Goal: Task Accomplishment & Management: Manage account settings

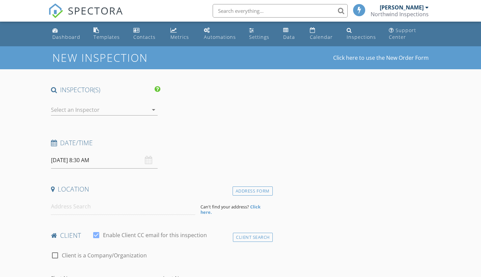
select select "7"
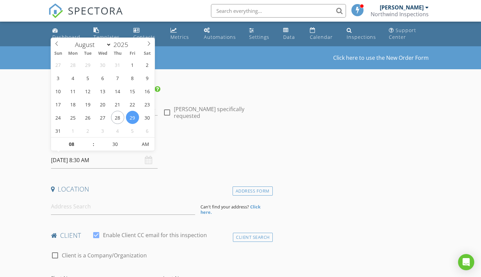
click at [95, 162] on input "08/29/2025 8:30 AM" at bounding box center [104, 160] width 107 height 17
type input "09/03/2025 8:30 AM"
select select "8"
type input "09"
type input "[DATE] 9:30 AM"
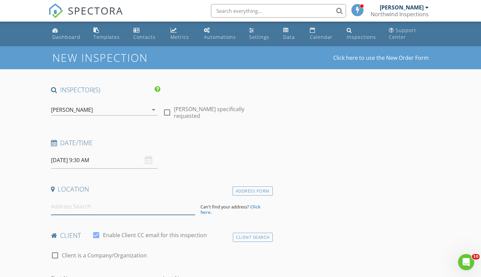
click at [82, 211] on input at bounding box center [123, 206] width 144 height 17
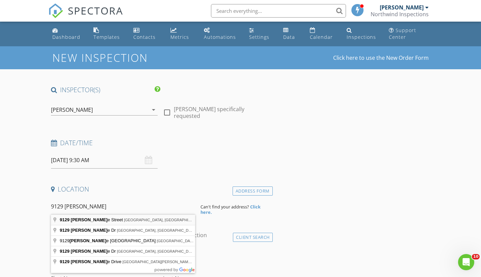
type input "9129 Blackstone Street, Spring Hill, FL, USA"
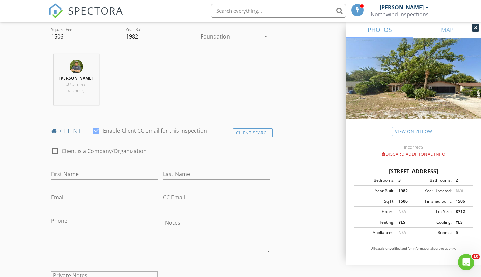
scroll to position [248, 0]
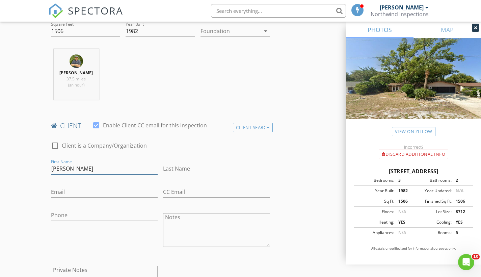
type input "[PERSON_NAME]"
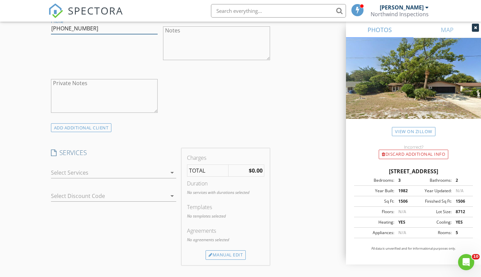
scroll to position [466, 0]
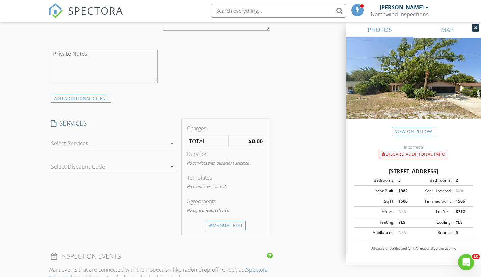
type input "[PHONE_NUMBER]"
click at [96, 143] on div at bounding box center [109, 143] width 116 height 11
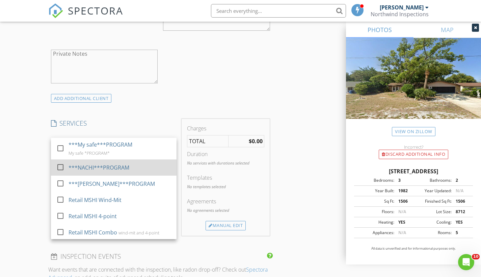
click at [96, 168] on div "***NACHI***PROGRAM" at bounding box center [99, 167] width 61 height 8
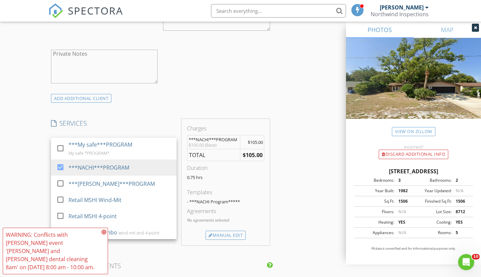
click at [301, 184] on div "INSPECTOR(S) check_box Carl Marcotte PRIMARY Carl Marcotte arrow_drop_down chec…" at bounding box center [240, 205] width 385 height 1171
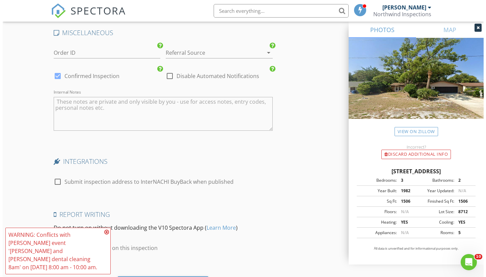
scroll to position [987, 0]
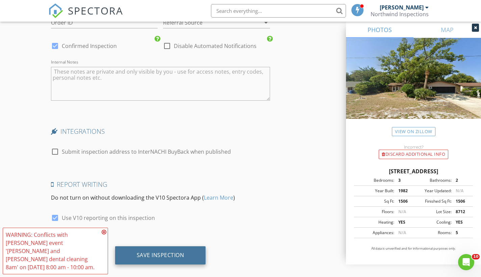
click at [177, 254] on div "Save Inspection" at bounding box center [161, 255] width 48 height 7
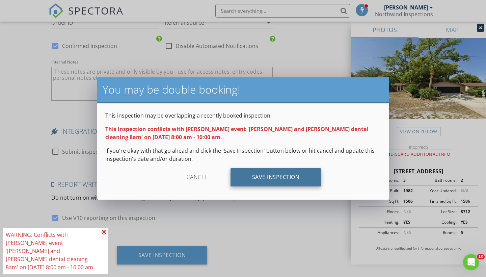
click at [265, 178] on div "Save Inspection" at bounding box center [276, 177] width 91 height 18
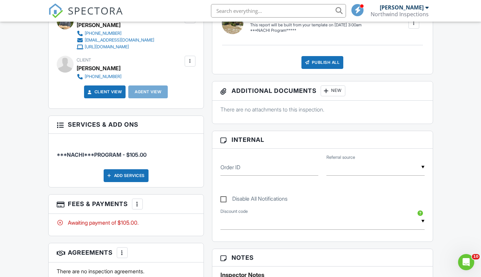
scroll to position [257, 0]
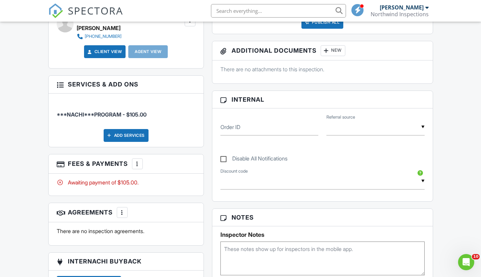
click at [242, 242] on textarea at bounding box center [322, 258] width 204 height 34
type textarea "Roof 2016 Daughter [PERSON_NAME]"
click at [457, 188] on div "Dashboard Templates Contacts Metrics Automations Settings Data Calendar Inspect…" at bounding box center [240, 185] width 481 height 843
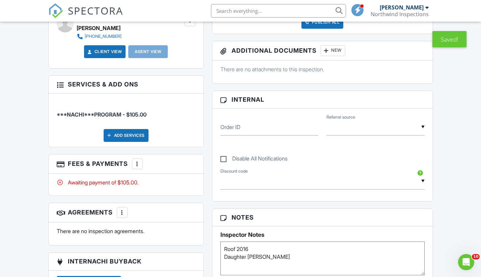
scroll to position [0, 0]
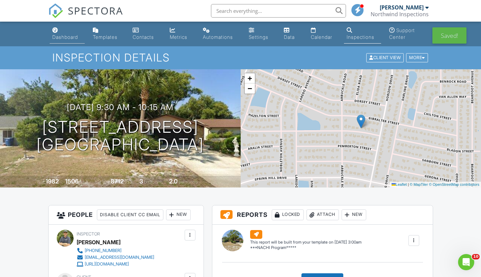
click at [64, 36] on div "Dashboard" at bounding box center [65, 37] width 26 height 6
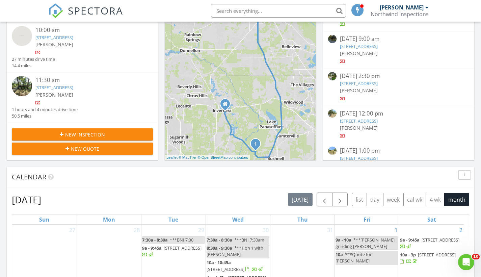
scroll to position [63, 0]
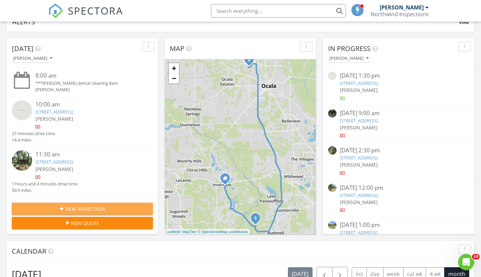
click at [75, 209] on span "New Inspection" at bounding box center [85, 208] width 40 height 7
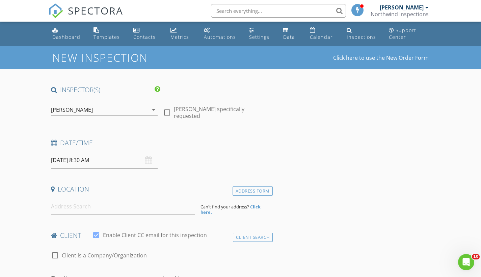
click at [75, 158] on input "08/29/2025 8:30 AM" at bounding box center [104, 160] width 107 height 17
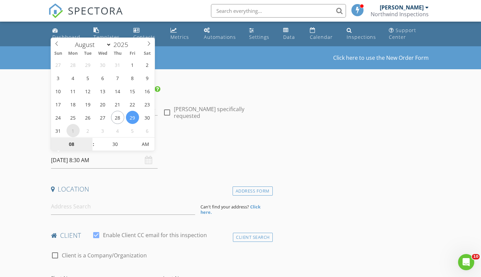
select select "8"
type input "09/01/2025 8:30 AM"
type input "01"
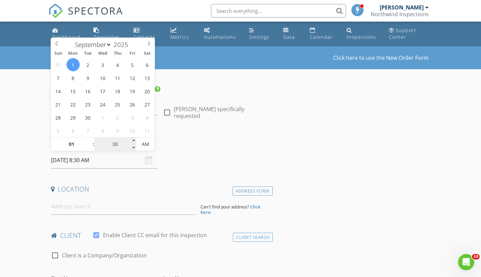
type input "09/01/2025 1:30 AM"
click at [121, 144] on input "30" at bounding box center [116, 145] width 42 height 14
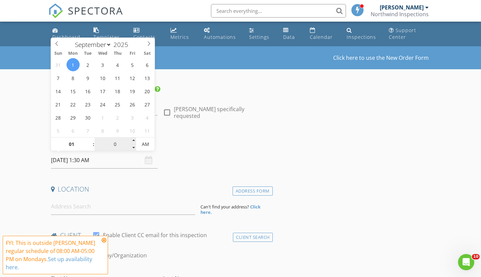
type input "00"
type input "09/01/2025 1:00 PM"
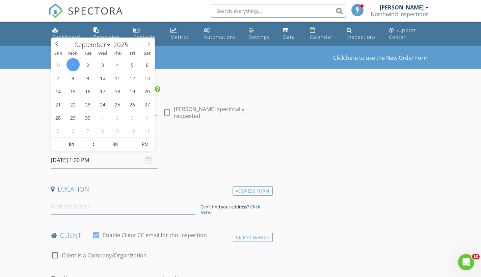
click at [103, 204] on input at bounding box center [123, 206] width 144 height 17
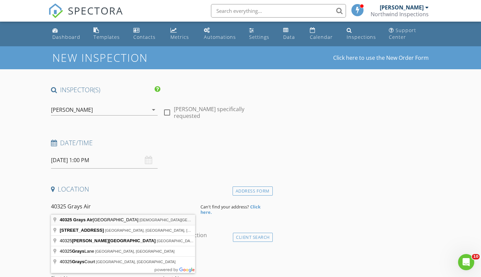
type input "40325 Grays Airport Road, Lady Lake, FL, USA"
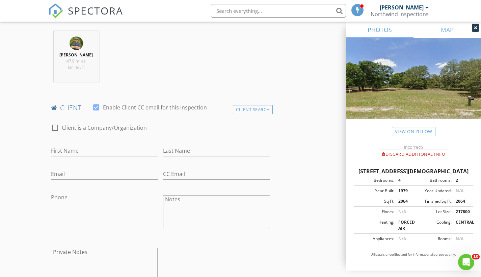
scroll to position [269, 0]
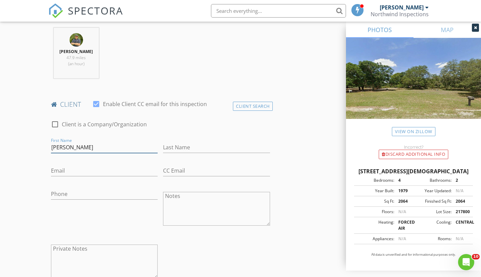
type input "Richard"
type input "Lancaster"
click at [65, 202] on div at bounding box center [104, 204] width 107 height 4
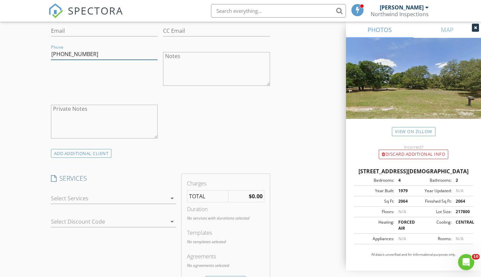
scroll to position [420, 0]
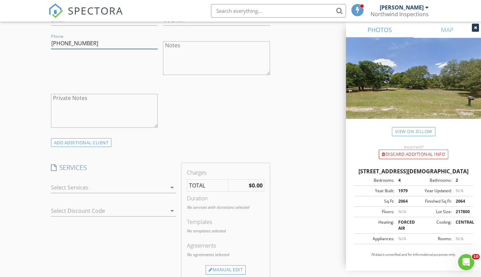
type input "[PHONE_NUMBER]"
click at [102, 184] on div at bounding box center [109, 187] width 116 height 11
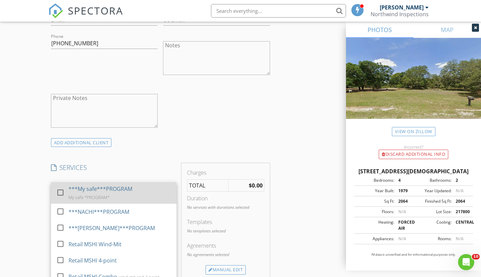
click at [101, 197] on div "My safe *PROGRAM*" at bounding box center [89, 196] width 41 height 5
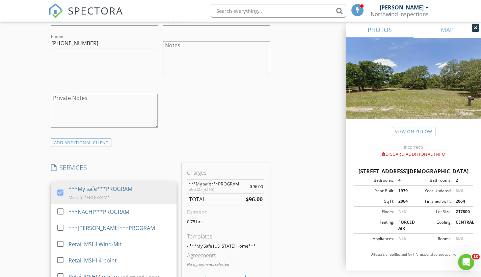
click at [303, 210] on div "INSPECTOR(S) check_box Carl Marcotte PRIMARY Carl Marcotte arrow_drop_down chec…" at bounding box center [240, 250] width 385 height 1169
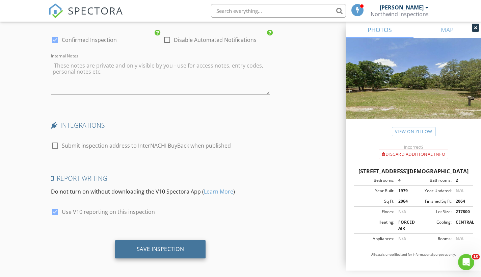
scroll to position [991, 0]
click at [159, 246] on div "Save Inspection" at bounding box center [161, 249] width 48 height 7
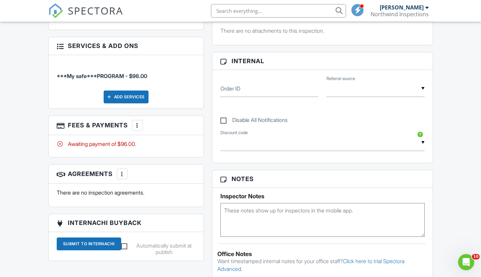
scroll to position [301, 0]
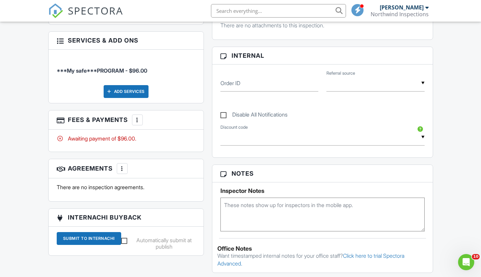
click at [243, 209] on textarea at bounding box center [322, 215] width 204 height 34
type textarea "r"
type textarea "Roof 2017"
click at [476, 163] on div "Dashboard Templates Contacts Metrics Automations Settings Data Calendar Inspect…" at bounding box center [240, 141] width 481 height 843
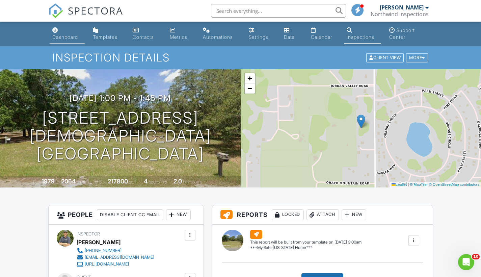
click at [68, 35] on div "Dashboard" at bounding box center [65, 37] width 26 height 6
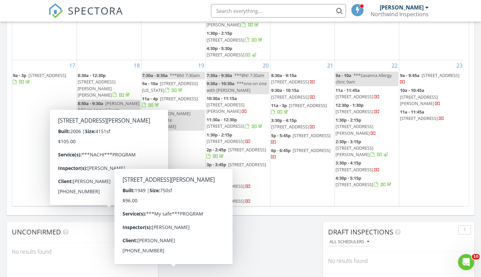
scroll to position [212, 0]
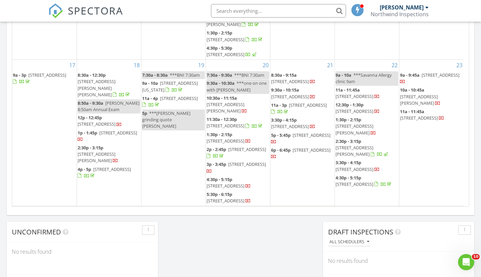
click at [253, 10] on input "text" at bounding box center [278, 11] width 135 height 14
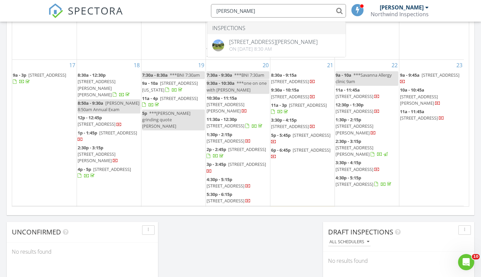
type input "hepper"
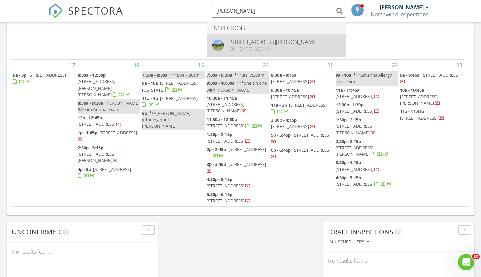
drag, startPoint x: 253, startPoint y: 10, endPoint x: 269, endPoint y: 49, distance: 41.8
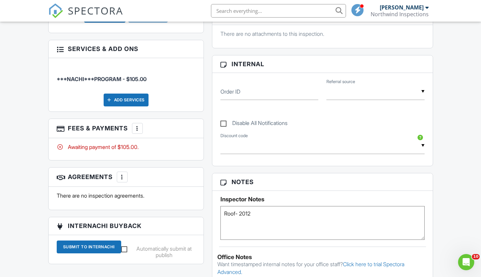
click at [136, 124] on div "More" at bounding box center [137, 128] width 11 height 11
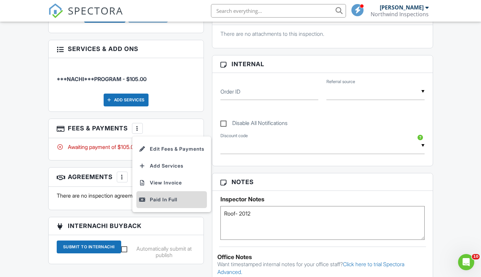
click at [157, 201] on div "Paid In Full" at bounding box center [171, 199] width 65 height 8
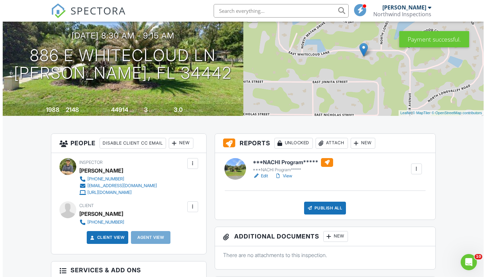
scroll to position [101, 0]
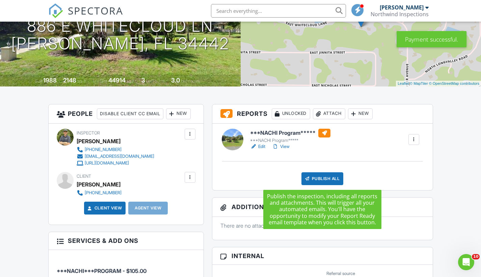
click at [327, 178] on div "Publish All" at bounding box center [323, 178] width 42 height 13
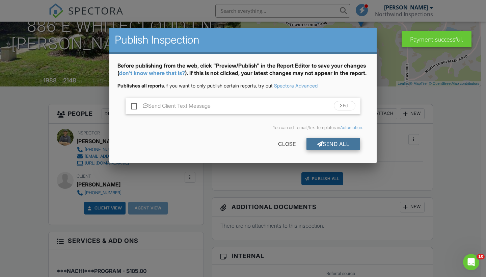
click at [338, 148] on div "Send All" at bounding box center [334, 144] width 54 height 12
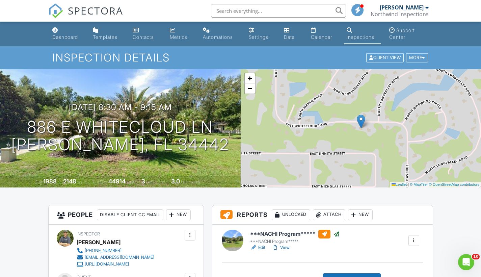
click at [233, 11] on input "text" at bounding box center [278, 11] width 135 height 14
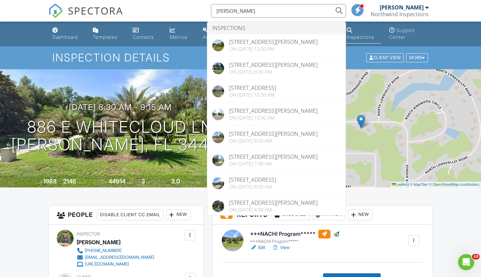
drag, startPoint x: 240, startPoint y: 15, endPoint x: 198, endPoint y: 8, distance: 42.6
click at [198, 8] on div "SPECTORA Douglas Inspections 6647 E Haynes Ln, Inverness, FL 34452 On 06/19/202…" at bounding box center [240, 11] width 385 height 22
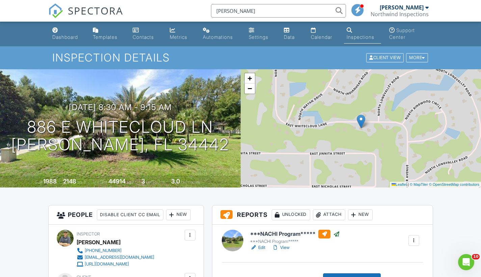
drag, startPoint x: 241, startPoint y: 11, endPoint x: 206, endPoint y: 11, distance: 35.1
click at [206, 11] on li "[PERSON_NAME]" at bounding box center [276, 11] width 145 height 22
type input "[PERSON_NAME]"
click at [63, 36] on div "Dashboard" at bounding box center [65, 37] width 26 height 6
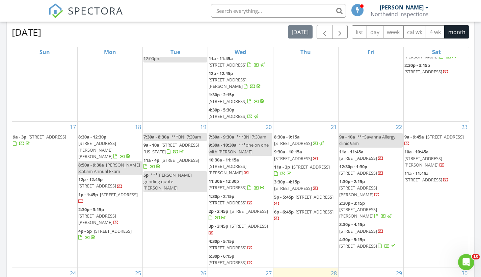
scroll to position [285, 0]
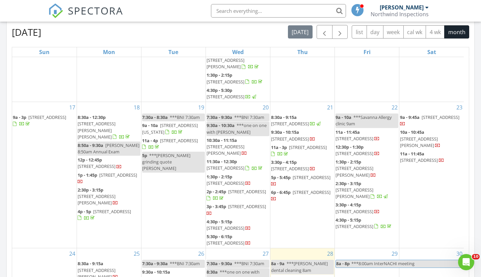
click at [235, 137] on span "10:30a - 11:15a" at bounding box center [222, 140] width 30 height 6
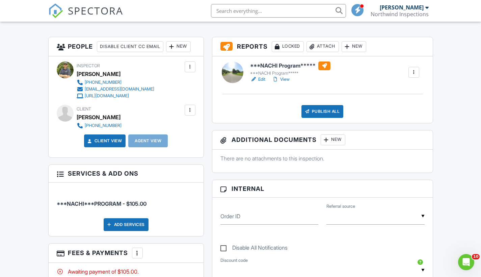
scroll to position [241, 0]
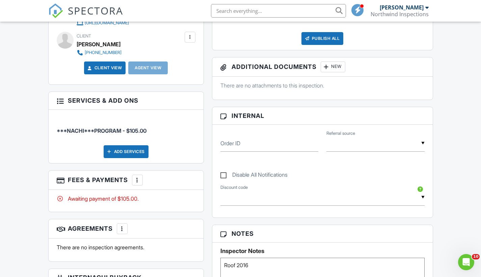
click at [137, 179] on div at bounding box center [137, 180] width 7 height 7
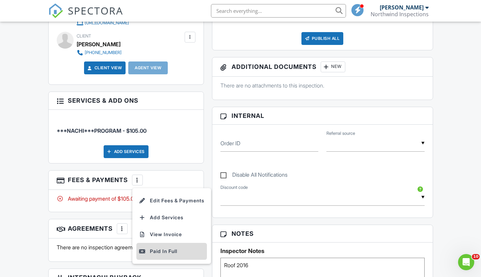
click at [163, 251] on div "Paid In Full" at bounding box center [171, 251] width 65 height 8
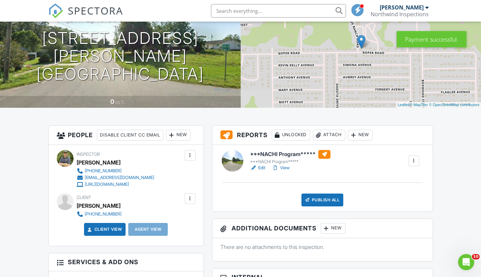
click at [331, 199] on div "Publish All" at bounding box center [323, 199] width 42 height 13
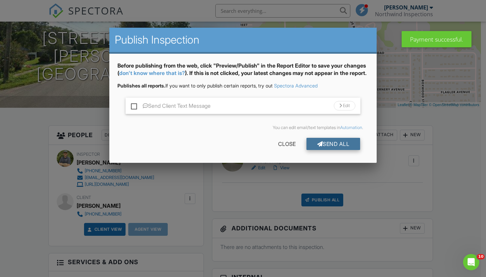
click at [325, 150] on div "Send All" at bounding box center [334, 144] width 54 height 12
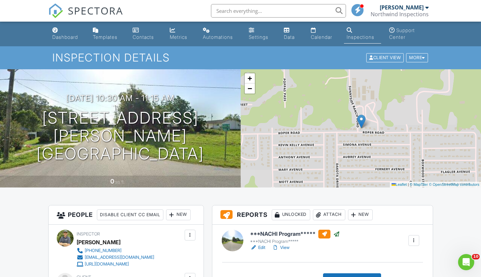
click at [226, 13] on input "text" at bounding box center [278, 11] width 135 height 14
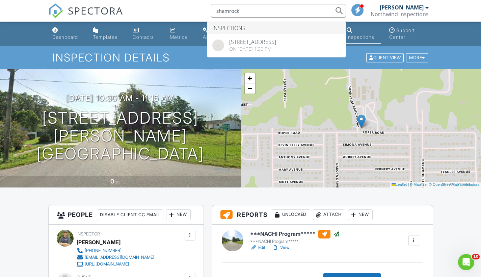
type input "shamrock"
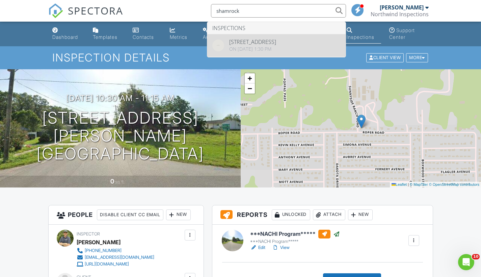
drag, startPoint x: 247, startPoint y: 21, endPoint x: 260, endPoint y: 46, distance: 28.7
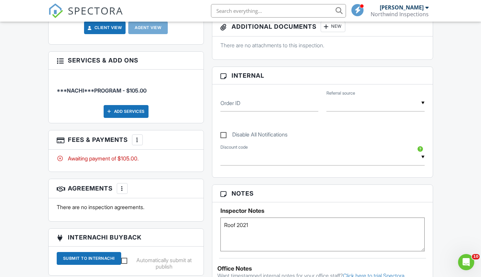
scroll to position [290, 0]
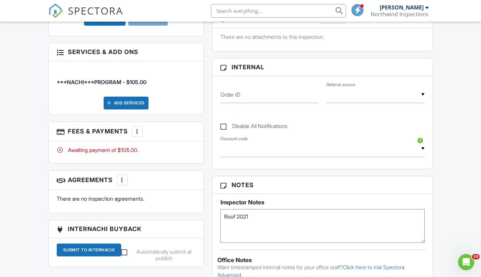
click at [137, 131] on div at bounding box center [137, 131] width 7 height 7
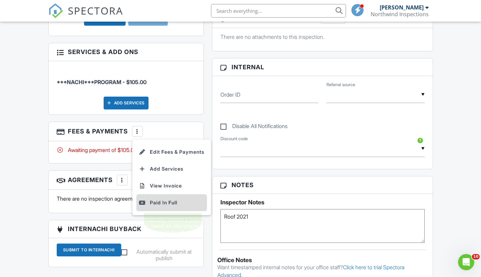
click at [159, 202] on div "Paid In Full" at bounding box center [171, 203] width 65 height 8
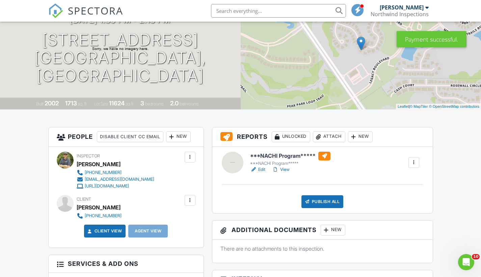
click at [332, 200] on div "Publish All" at bounding box center [323, 201] width 42 height 13
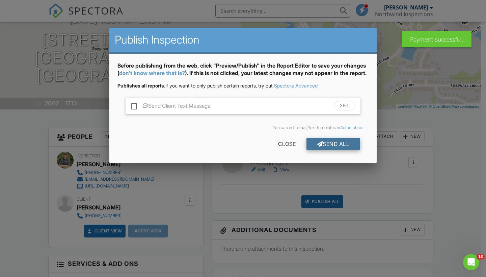
click at [336, 150] on div "Send All" at bounding box center [334, 144] width 54 height 12
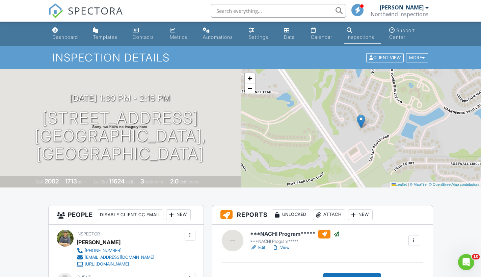
click at [230, 11] on input "text" at bounding box center [278, 11] width 135 height 14
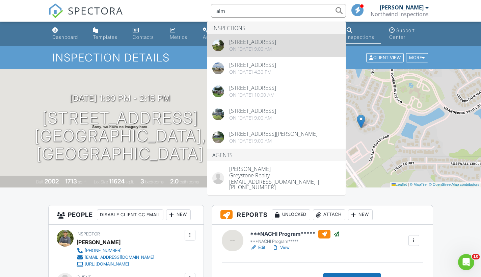
type input "alm"
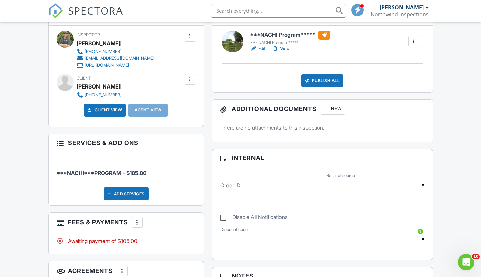
scroll to position [199, 0]
click at [141, 220] on div at bounding box center [137, 221] width 7 height 7
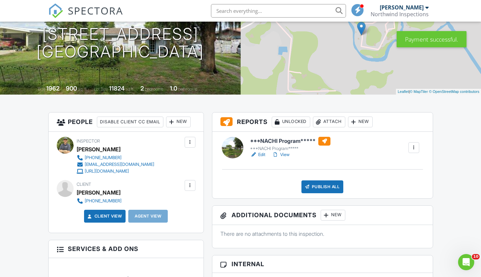
click at [326, 183] on div "Publish All" at bounding box center [323, 186] width 42 height 13
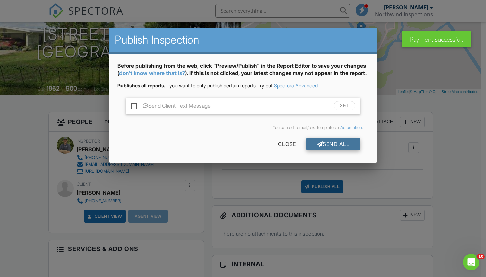
click at [336, 147] on div "Send All" at bounding box center [334, 144] width 54 height 12
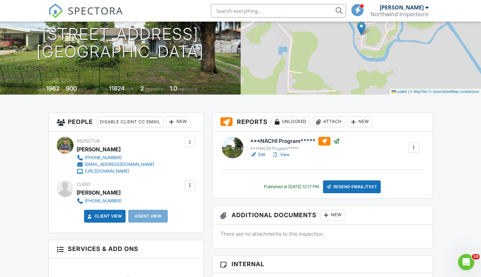
click at [230, 10] on input "text" at bounding box center [278, 11] width 135 height 14
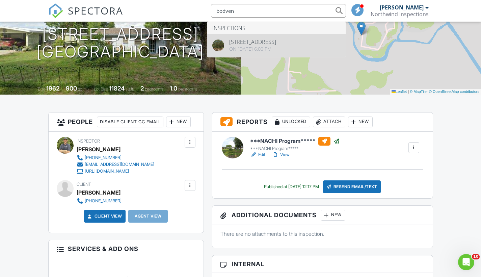
type input "bodven"
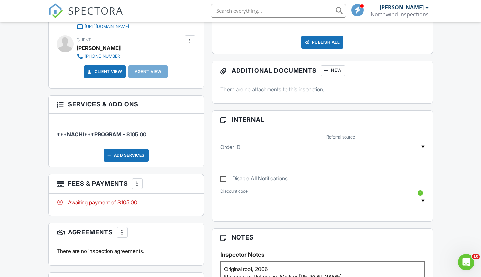
scroll to position [252, 0]
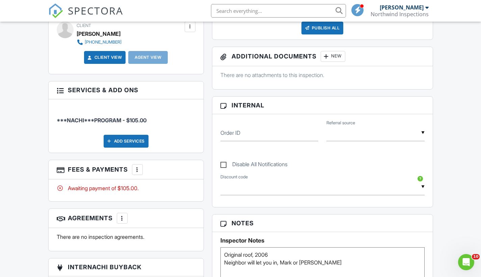
click at [135, 171] on div at bounding box center [137, 169] width 7 height 7
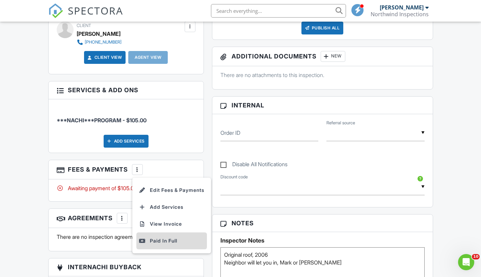
click at [157, 239] on div "Paid In Full" at bounding box center [171, 241] width 65 height 8
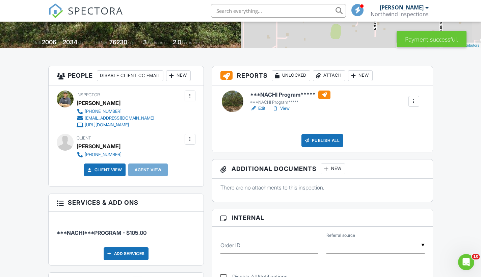
click at [331, 139] on div "Publish All" at bounding box center [323, 140] width 42 height 13
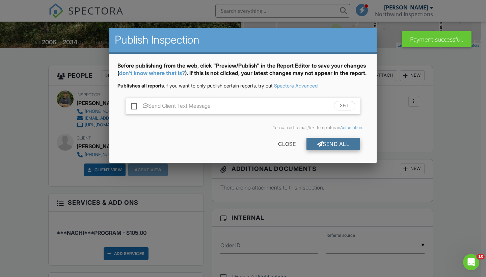
click at [331, 150] on div "Send All" at bounding box center [334, 144] width 54 height 12
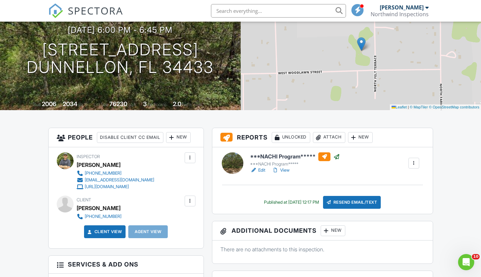
scroll to position [13, 0]
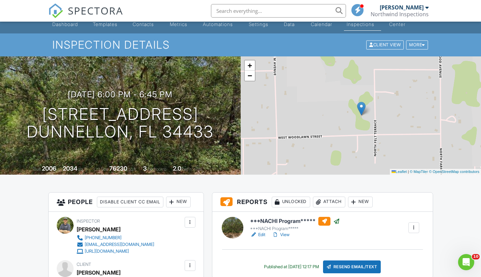
click at [230, 11] on input "text" at bounding box center [278, 11] width 135 height 14
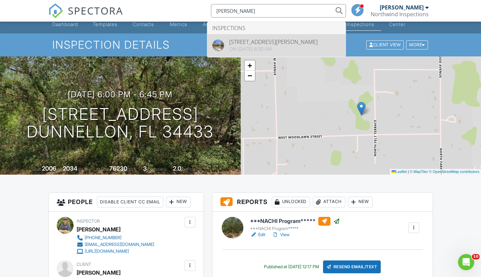
type input "watts"
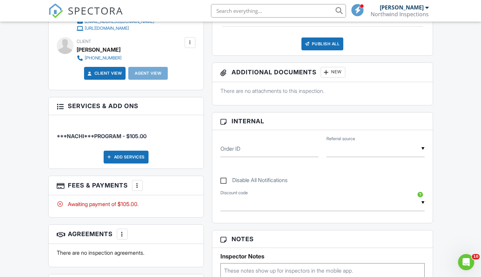
scroll to position [251, 0]
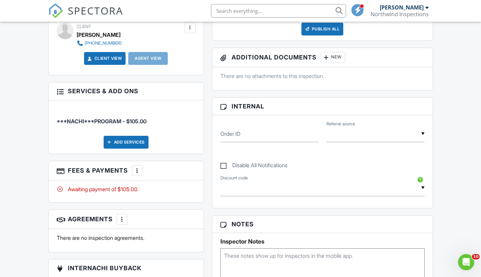
click at [139, 169] on div at bounding box center [137, 170] width 7 height 7
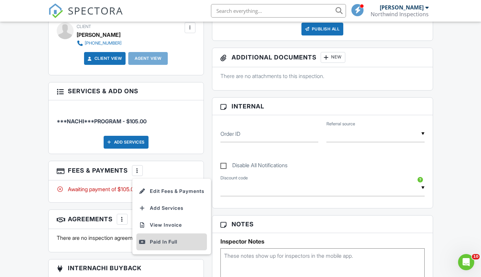
click at [165, 240] on div "Paid In Full" at bounding box center [171, 242] width 65 height 8
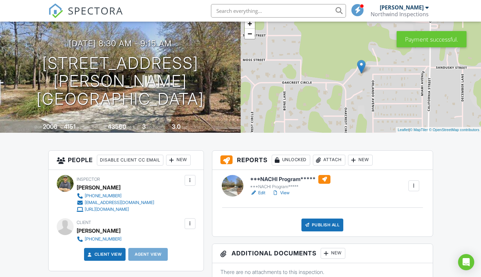
scroll to position [77, 0]
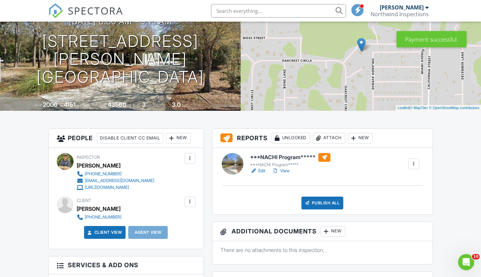
click at [324, 203] on div "Publish All" at bounding box center [323, 203] width 42 height 13
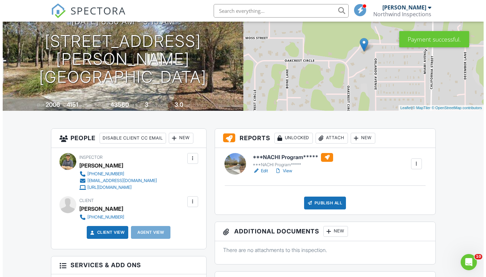
scroll to position [0, 0]
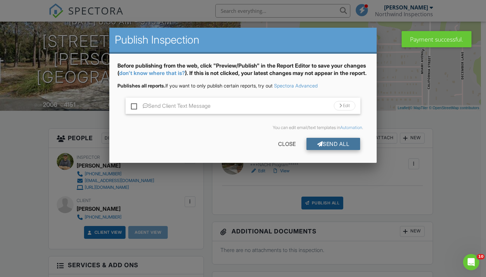
click at [328, 150] on div "Send All" at bounding box center [334, 144] width 54 height 12
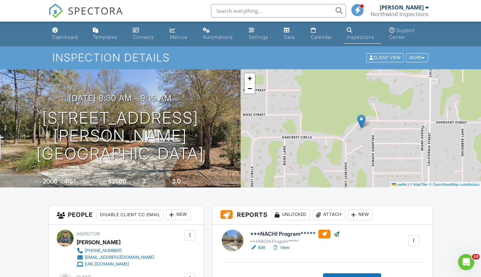
click at [235, 8] on input "text" at bounding box center [278, 11] width 135 height 14
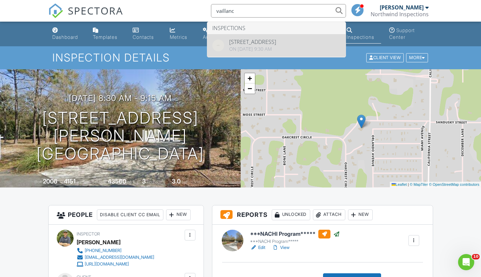
type input "vaillanc"
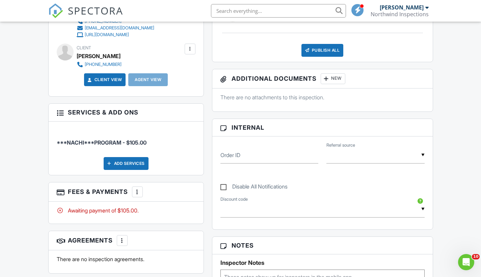
scroll to position [239, 0]
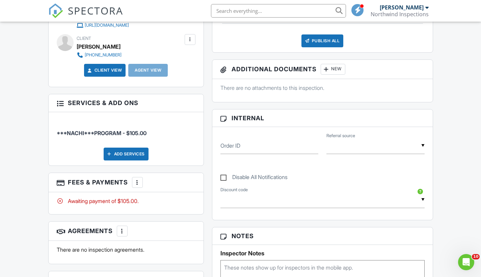
click at [135, 179] on div at bounding box center [137, 182] width 7 height 7
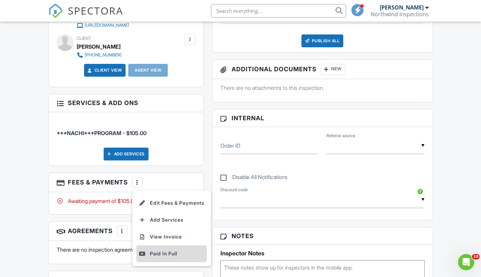
click at [164, 253] on div "Paid In Full" at bounding box center [171, 254] width 65 height 8
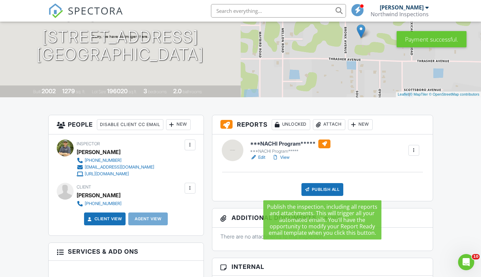
click at [328, 188] on div "Publish All" at bounding box center [323, 189] width 42 height 13
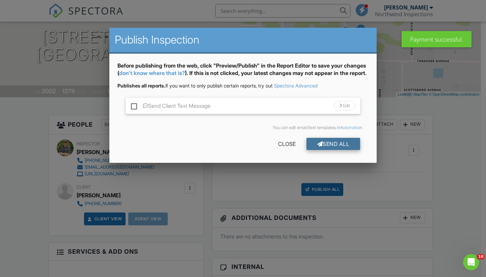
click at [328, 149] on div "Send All" at bounding box center [334, 144] width 54 height 12
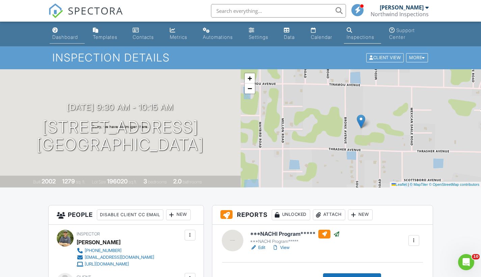
click at [69, 40] on div "Dashboard" at bounding box center [65, 37] width 26 height 6
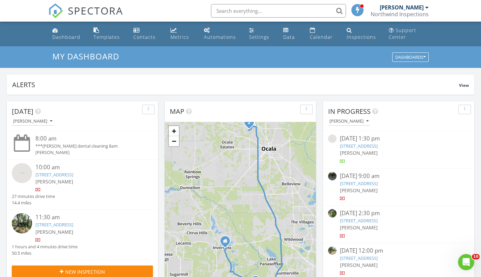
click at [243, 10] on input "text" at bounding box center [278, 11] width 135 height 14
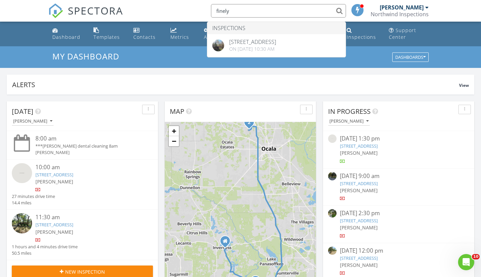
type input "finely"
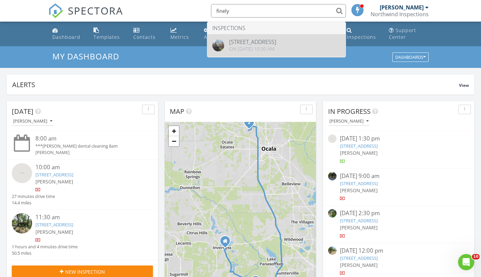
drag, startPoint x: 243, startPoint y: 10, endPoint x: 262, endPoint y: 44, distance: 38.2
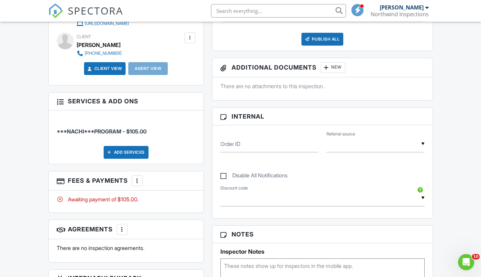
scroll to position [244, 0]
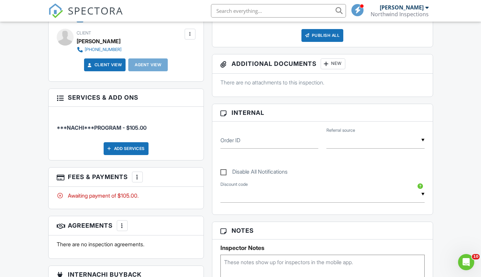
click at [138, 175] on div at bounding box center [137, 177] width 7 height 7
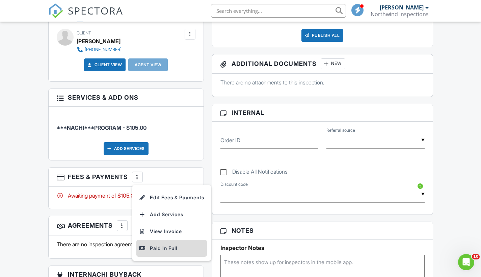
click at [161, 246] on div "Paid In Full" at bounding box center [171, 248] width 65 height 8
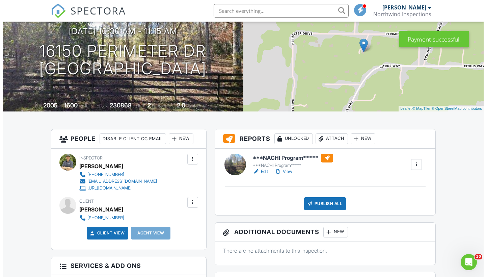
scroll to position [100, 0]
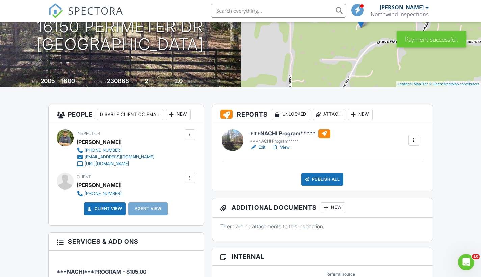
click at [323, 179] on div "Publish All" at bounding box center [323, 179] width 42 height 13
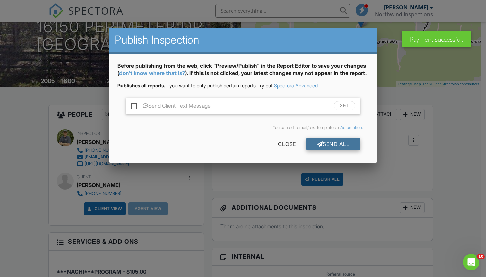
click at [326, 149] on div "Send All" at bounding box center [334, 144] width 54 height 12
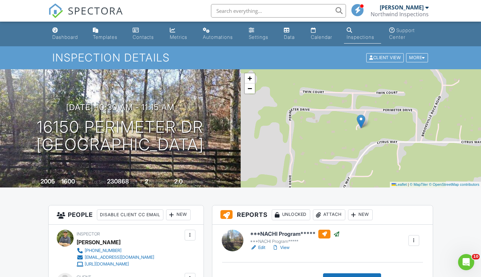
click at [230, 11] on input "text" at bounding box center [278, 11] width 135 height 14
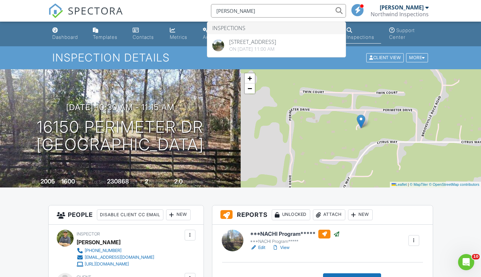
type input "[PERSON_NAME]"
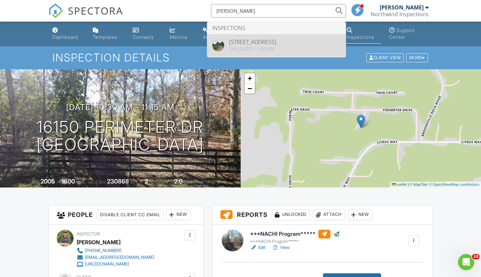
drag, startPoint x: 230, startPoint y: 11, endPoint x: 265, endPoint y: 50, distance: 52.4
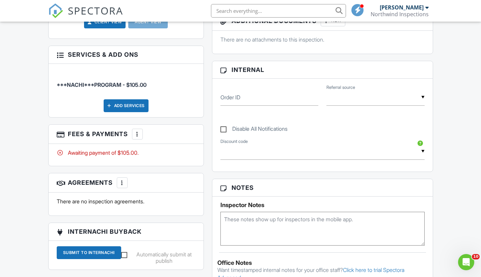
scroll to position [291, 0]
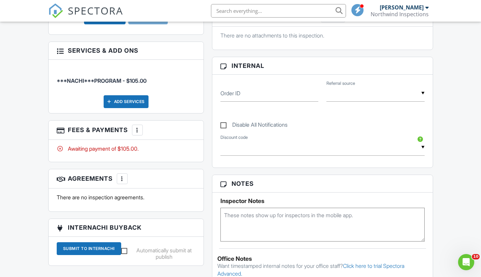
click at [137, 129] on div at bounding box center [137, 130] width 7 height 7
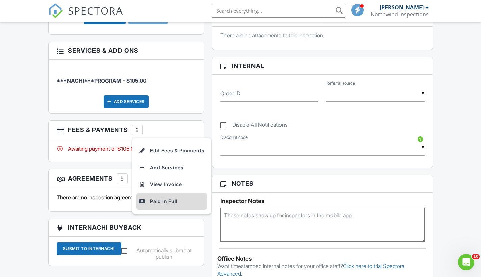
click at [162, 201] on div "Paid In Full" at bounding box center [171, 201] width 65 height 8
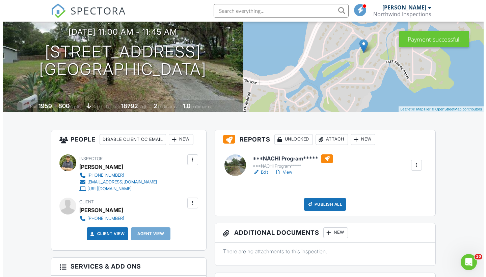
scroll to position [78, 0]
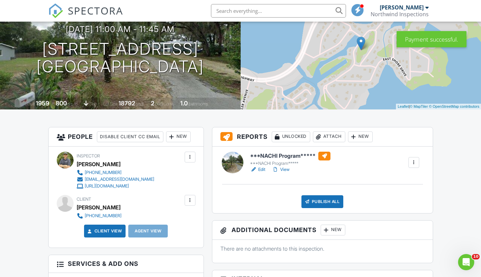
click at [325, 201] on div "Publish All" at bounding box center [323, 201] width 42 height 13
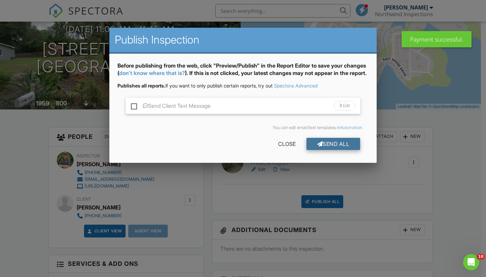
click at [325, 148] on div "Send All" at bounding box center [334, 144] width 54 height 12
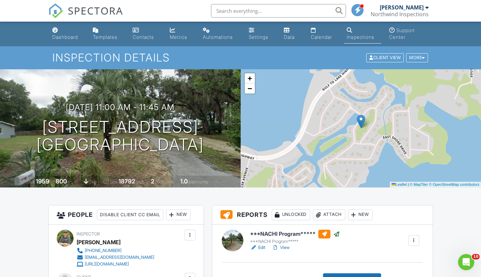
click at [234, 14] on input "text" at bounding box center [278, 11] width 135 height 14
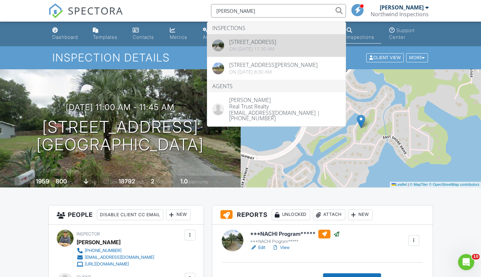
type input "[PERSON_NAME]"
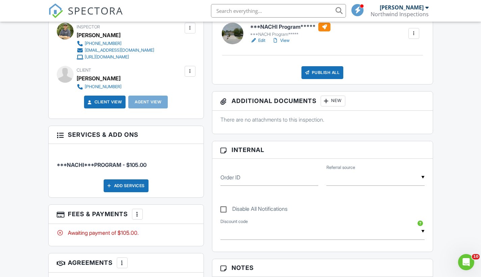
scroll to position [267, 0]
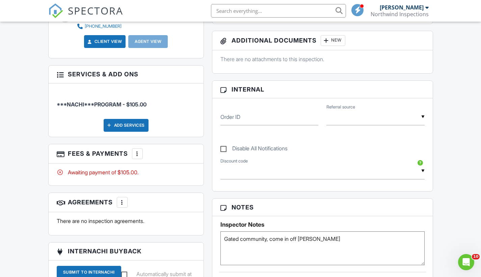
click at [141, 153] on div at bounding box center [137, 153] width 7 height 7
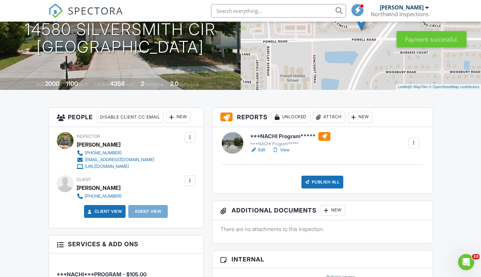
click at [322, 184] on div "Publish All" at bounding box center [323, 182] width 42 height 13
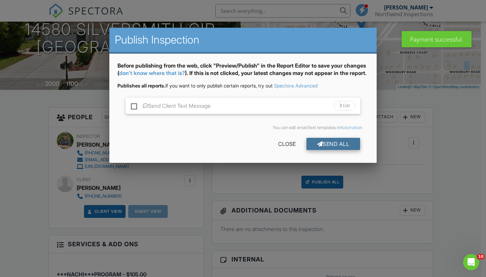
click at [323, 150] on div "Send All" at bounding box center [334, 144] width 54 height 12
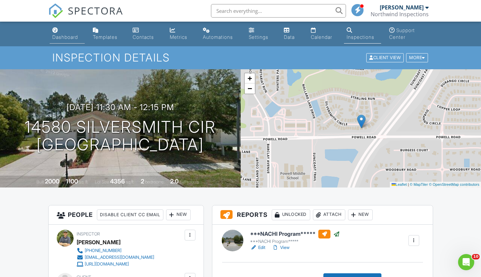
click at [60, 37] on div "Dashboard" at bounding box center [65, 37] width 26 height 6
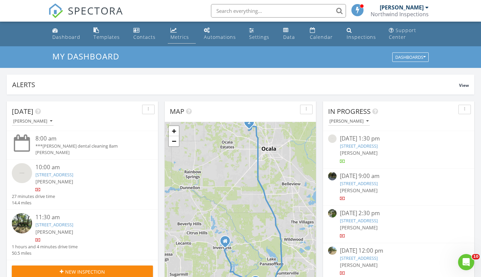
click at [180, 35] on div "Metrics" at bounding box center [180, 37] width 19 height 6
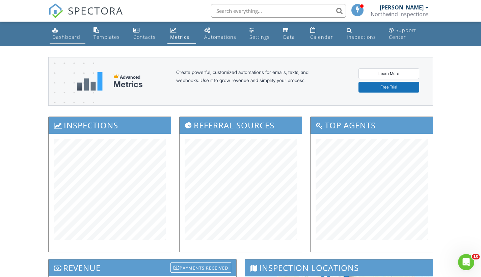
click at [70, 40] on link "Dashboard" at bounding box center [68, 33] width 36 height 19
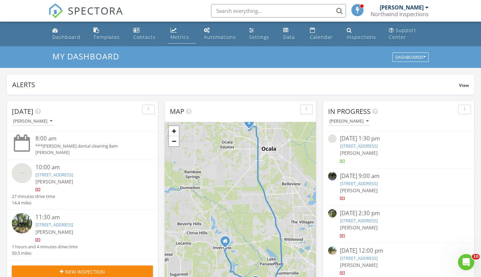
click at [180, 34] on div "Metrics" at bounding box center [180, 37] width 19 height 6
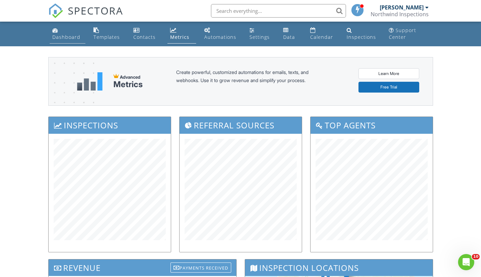
click at [71, 38] on div "Dashboard" at bounding box center [66, 37] width 28 height 6
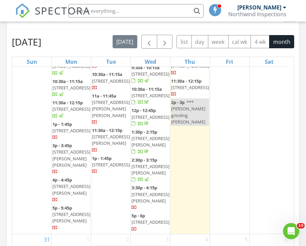
scroll to position [801, 0]
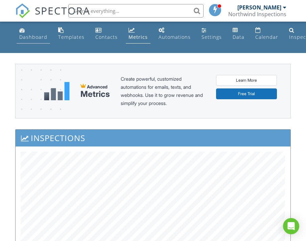
click at [33, 39] on div "Dashboard" at bounding box center [33, 37] width 28 height 6
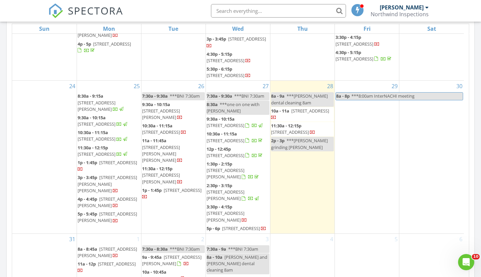
scroll to position [425, 0]
